Goal: Information Seeking & Learning: Check status

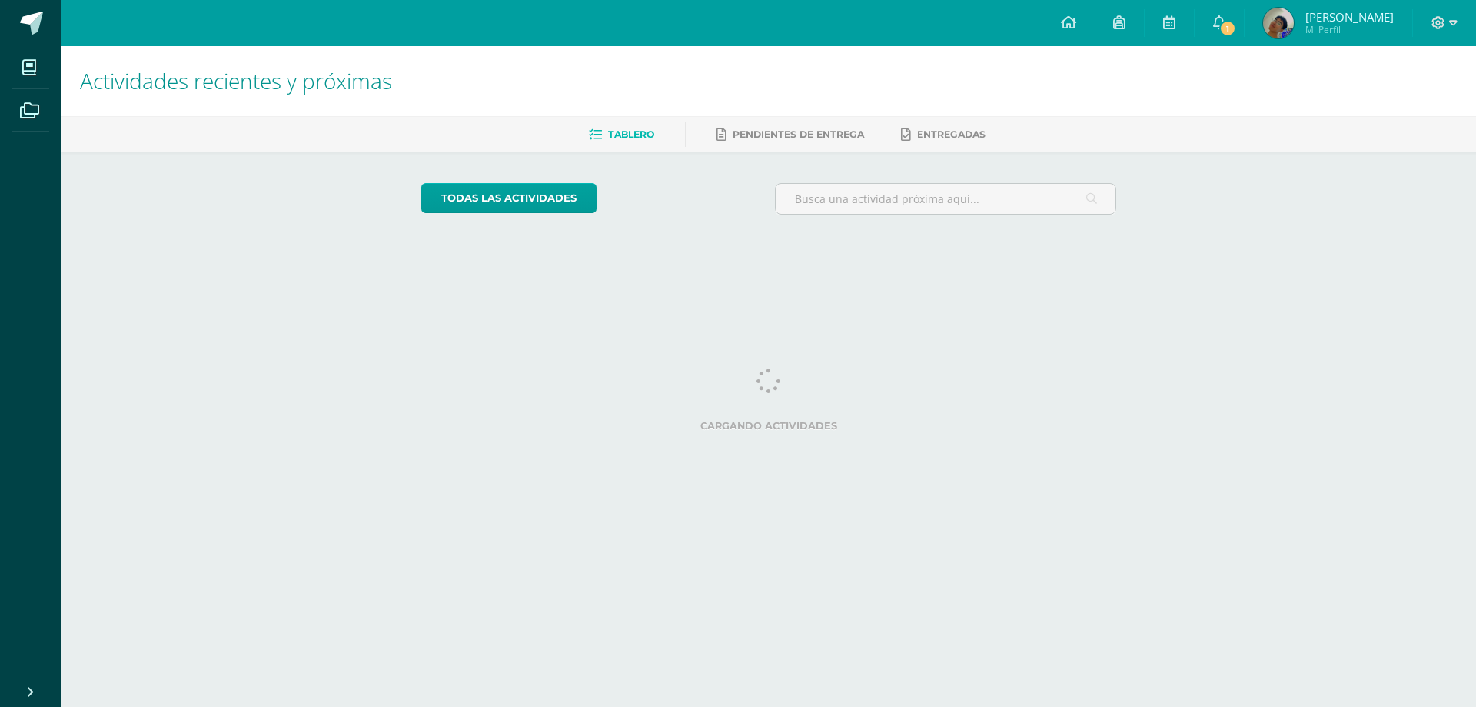
click at [1294, 20] on img at bounding box center [1278, 23] width 31 height 31
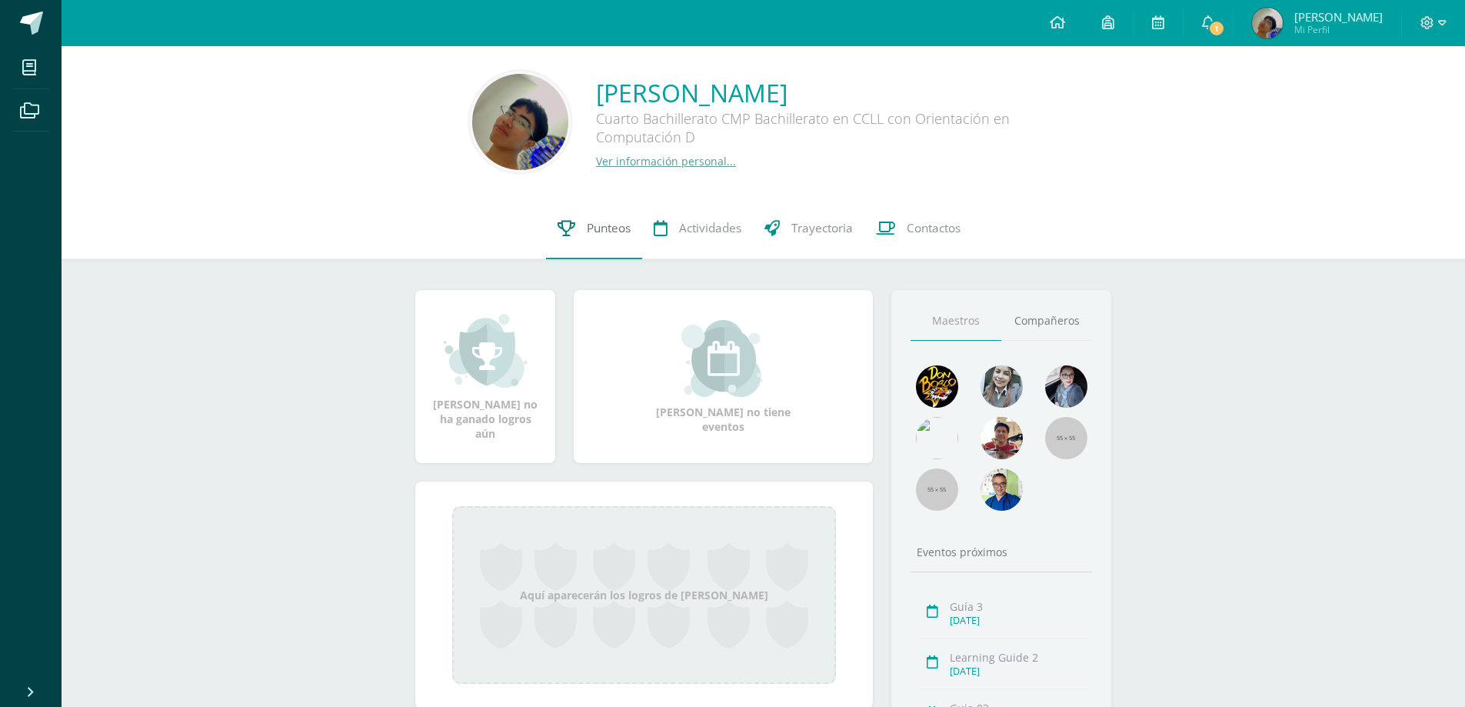
click at [570, 231] on icon at bounding box center [566, 228] width 18 height 16
